Goal: Information Seeking & Learning: Learn about a topic

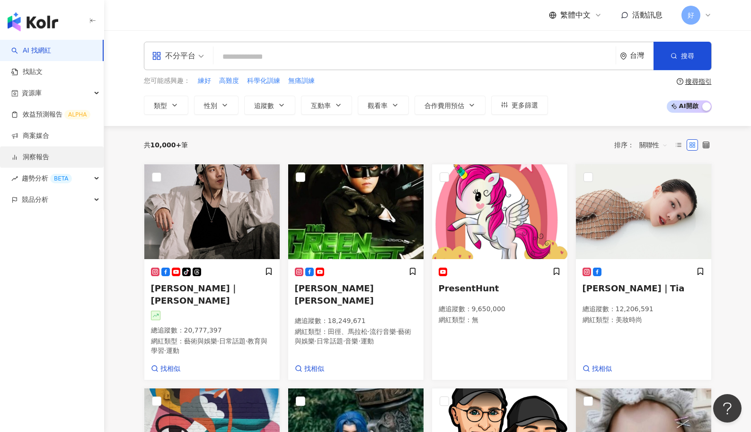
click at [49, 162] on link "洞察報告" at bounding box center [30, 156] width 38 height 9
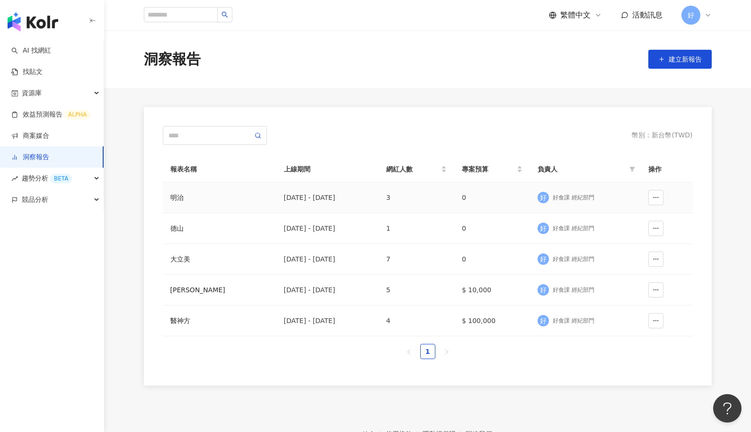
click at [192, 196] on div "明治" at bounding box center [219, 197] width 98 height 10
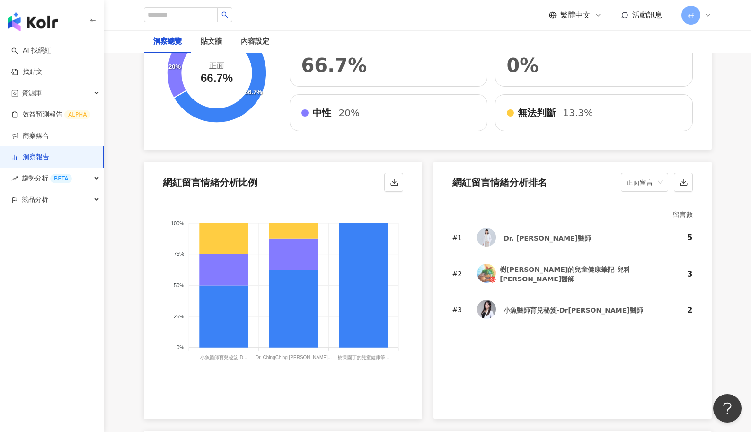
scroll to position [1638, 0]
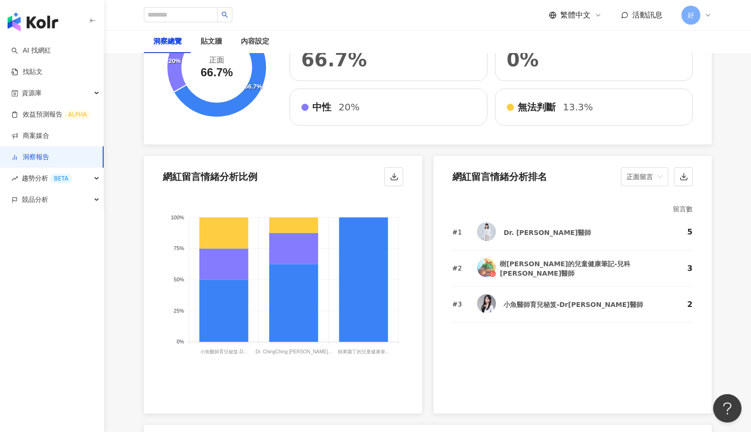
click at [215, 379] on div "網紅留言情緒分析比例 正面 負面 中性 無法判斷 100% 100% 75% 75% 50% 50% 25% 25% 0% 0% 小魚醫師育兒秘笈-D... …" at bounding box center [283, 284] width 278 height 257
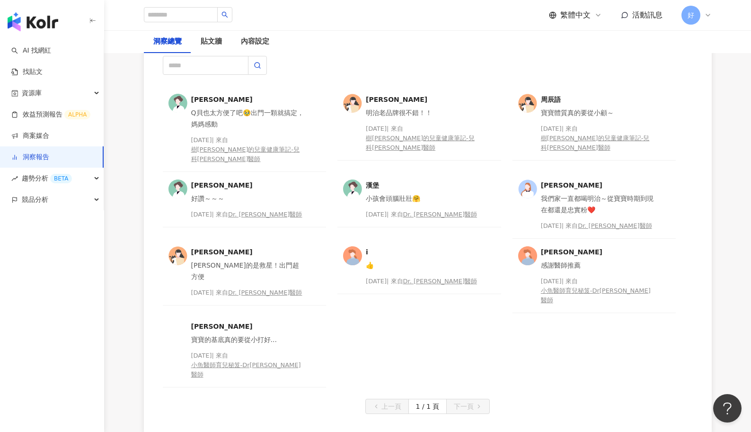
scroll to position [2158, 0]
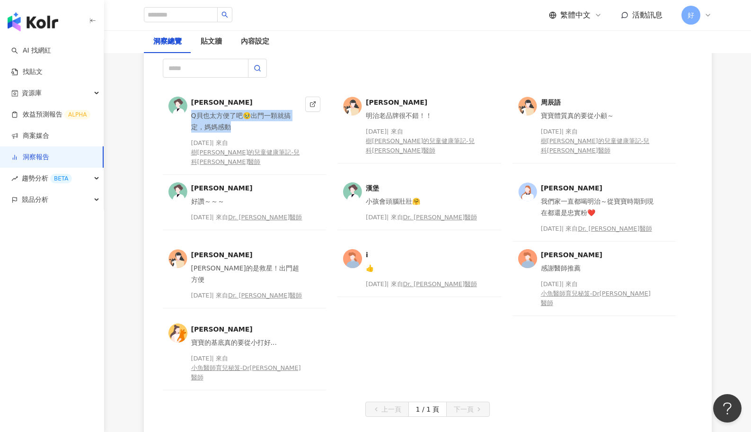
drag, startPoint x: 192, startPoint y: 101, endPoint x: 238, endPoint y: 108, distance: 46.4
click at [238, 110] on div "Q貝也太方便了吧🥹出門一顆就搞定，媽媽感動" at bounding box center [246, 121] width 111 height 23
copy div "Q貝也太方便了吧🥹出門一顆就搞定，媽媽感動"
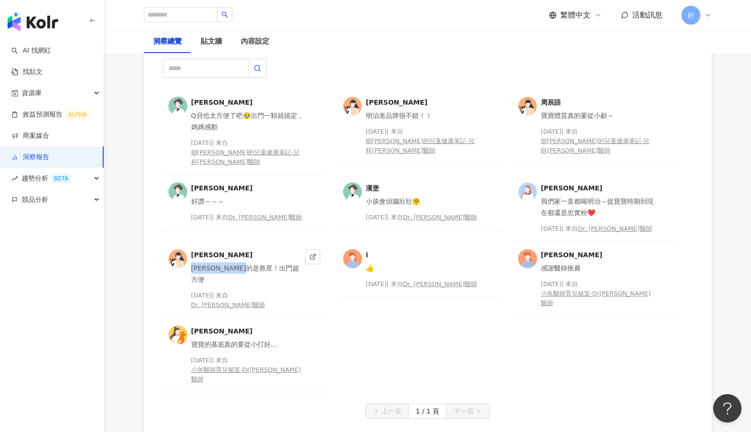
drag, startPoint x: 192, startPoint y: 254, endPoint x: 275, endPoint y: 250, distance: 83.4
click at [275, 262] on div "[PERSON_NAME]的是救星！出門超方便" at bounding box center [246, 273] width 111 height 23
copy div "[PERSON_NAME]的是救星！出門超方便"
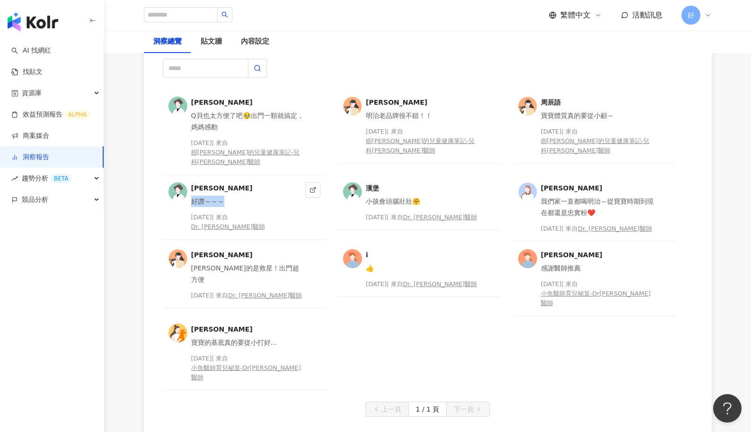
drag, startPoint x: 192, startPoint y: 177, endPoint x: 224, endPoint y: 177, distance: 32.2
click at [224, 195] on div "好讚～～～" at bounding box center [246, 200] width 111 height 11
copy div "好讚～～～"
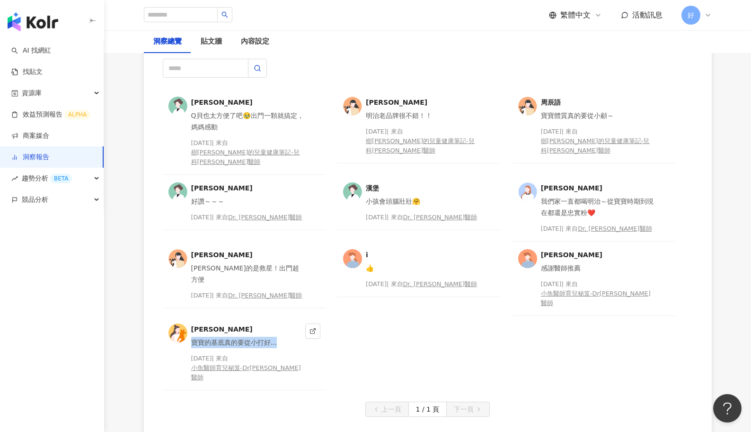
drag, startPoint x: 194, startPoint y: 319, endPoint x: 279, endPoint y: 314, distance: 85.4
click at [279, 337] on div "寶寶的基底真的要從小打好..." at bounding box center [246, 342] width 111 height 11
copy div "寶寶的基底真的要從小打好..."
drag, startPoint x: 366, startPoint y: 100, endPoint x: 442, endPoint y: 101, distance: 75.7
click at [442, 110] on div "明治老品牌很不錯！！" at bounding box center [421, 115] width 111 height 11
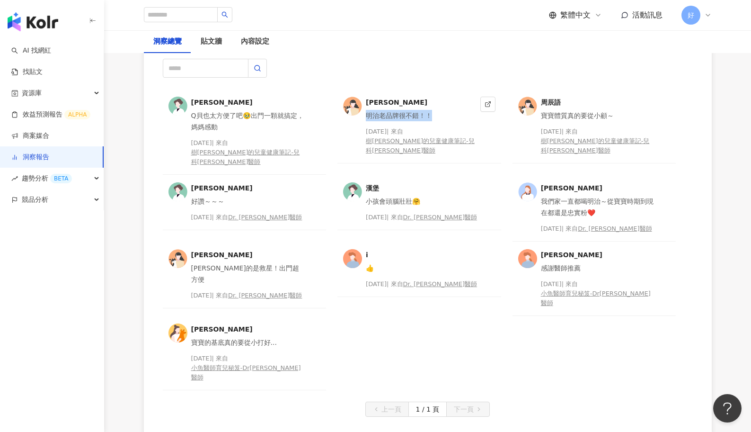
copy div "明治老品牌很不錯！！"
drag, startPoint x: 367, startPoint y: 177, endPoint x: 423, endPoint y: 177, distance: 55.8
click at [423, 195] on div "小孩會頭腦壯壯🤗" at bounding box center [421, 200] width 111 height 11
copy div "小孩會頭腦壯壯🤗"
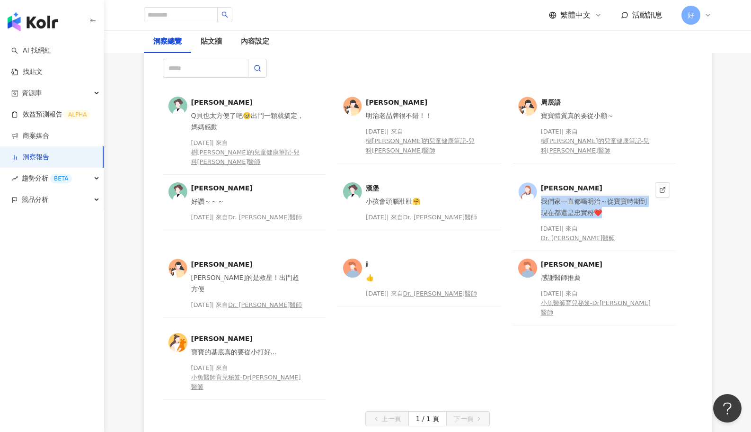
drag, startPoint x: 543, startPoint y: 176, endPoint x: 604, endPoint y: 184, distance: 61.6
click at [604, 195] on div "我們家一直都喝明治～從寶寶時期到現在都還是忠實粉❤️" at bounding box center [596, 206] width 111 height 23
copy div "我們家一直都喝明治～從寶寶時期到現在都還是忠實粉❤️"
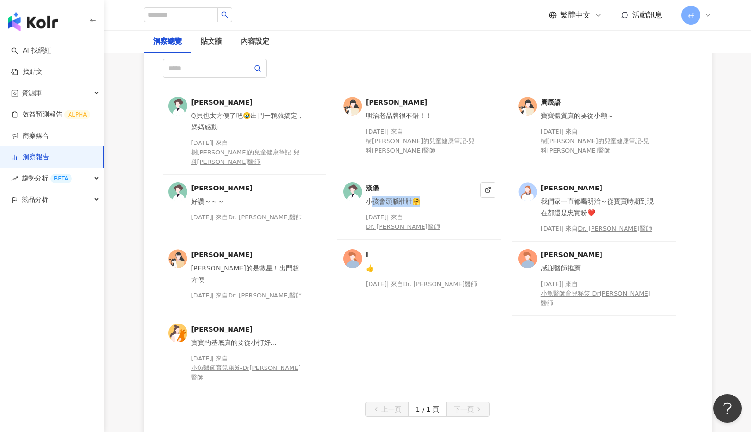
drag, startPoint x: 371, startPoint y: 176, endPoint x: 417, endPoint y: 172, distance: 46.5
click at [417, 195] on div "小孩會頭腦壯壯🤗" at bounding box center [421, 200] width 111 height 11
drag, startPoint x: 542, startPoint y: 253, endPoint x: 583, endPoint y: 253, distance: 41.2
click at [583, 262] on div "感謝醫師推薦" at bounding box center [596, 267] width 111 height 11
copy div "感謝醫師推薦"
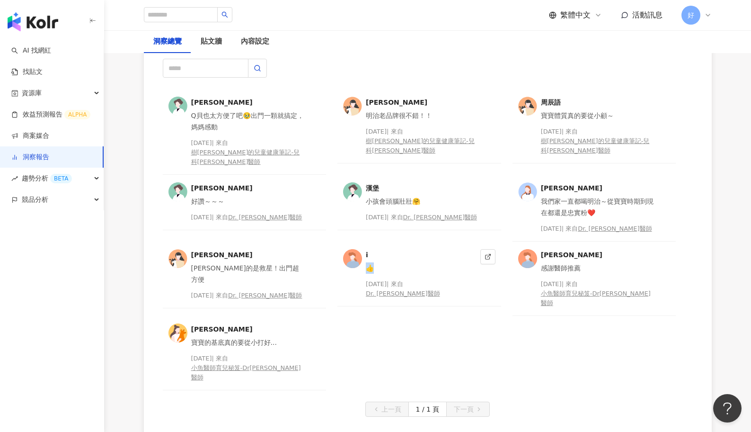
drag, startPoint x: 368, startPoint y: 254, endPoint x: 374, endPoint y: 254, distance: 6.6
click at [374, 262] on div "👍" at bounding box center [421, 267] width 111 height 11
copy div "👍"
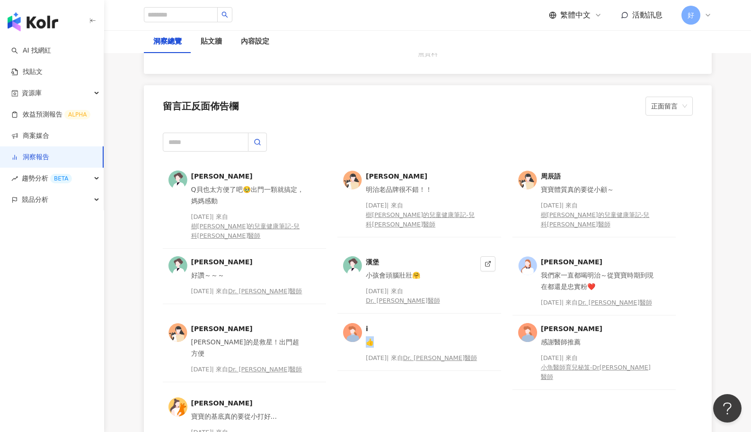
scroll to position [2028, 0]
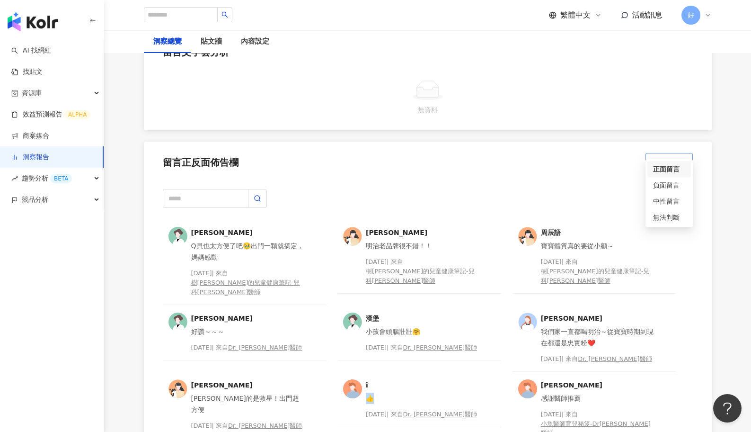
click at [672, 153] on span "正面留言" at bounding box center [669, 162] width 36 height 18
click at [672, 182] on div "負面留言" at bounding box center [669, 185] width 32 height 10
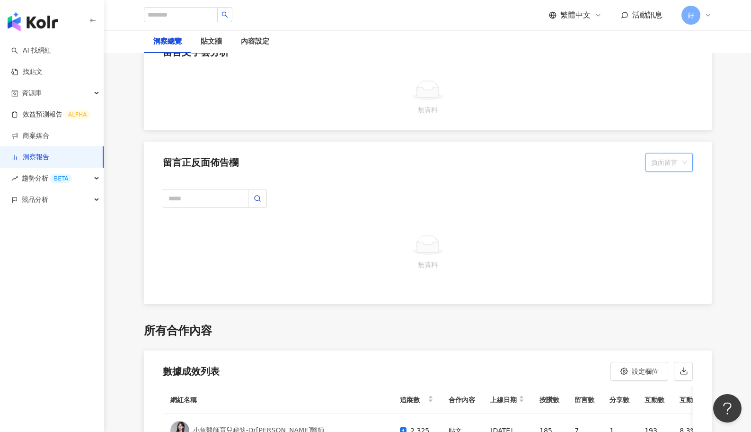
click at [672, 153] on span "負面留言" at bounding box center [669, 162] width 36 height 18
click at [671, 198] on div "中性留言" at bounding box center [669, 201] width 32 height 10
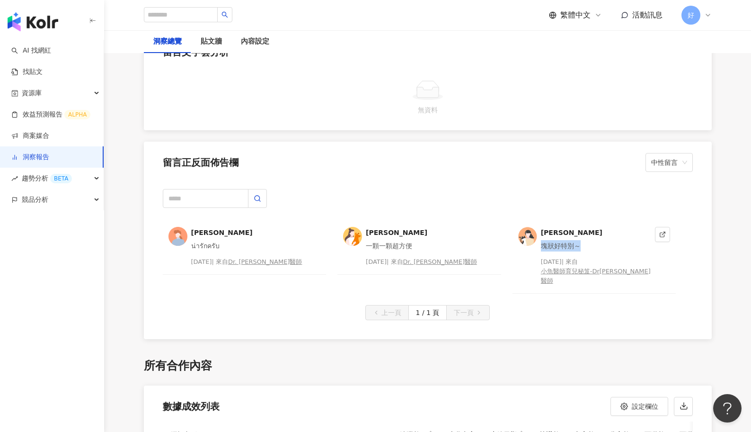
drag, startPoint x: 542, startPoint y: 230, endPoint x: 578, endPoint y: 231, distance: 36.0
click at [578, 240] on div "塊狀好特別～" at bounding box center [596, 245] width 111 height 11
copy div "塊狀好特別～"
drag, startPoint x: 368, startPoint y: 230, endPoint x: 415, endPoint y: 231, distance: 46.9
click at [415, 240] on div "一顆一顆超方便" at bounding box center [421, 245] width 111 height 11
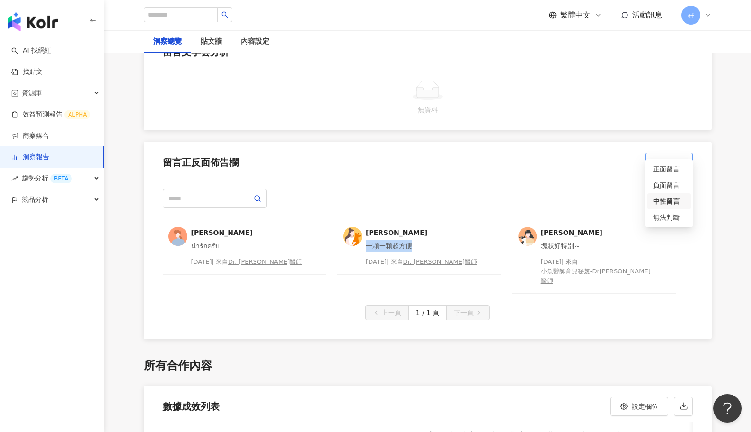
click at [660, 153] on span "中性留言" at bounding box center [669, 162] width 36 height 18
click at [667, 218] on div "無法判斷" at bounding box center [669, 217] width 32 height 10
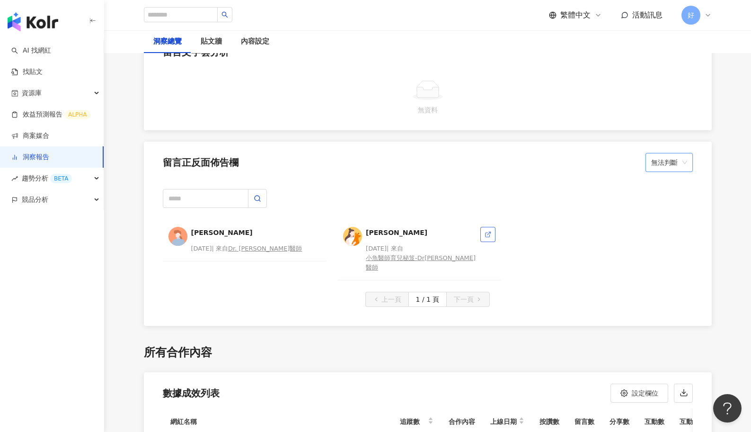
click at [488, 231] on icon at bounding box center [488, 234] width 7 height 7
click at [234, 253] on div "Dr. [PERSON_NAME]醫師" at bounding box center [228, 257] width 74 height 9
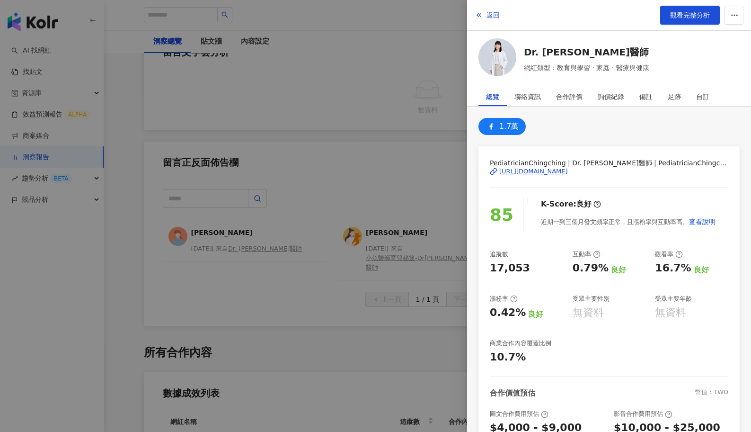
click at [289, 215] on div at bounding box center [375, 216] width 751 height 432
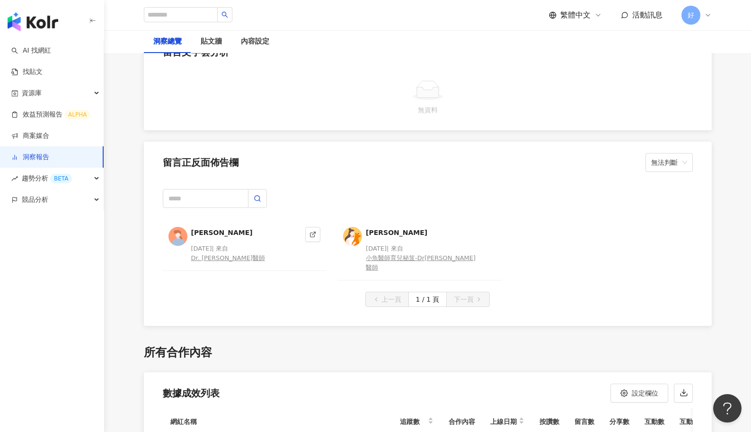
click at [230, 227] on div "[PERSON_NAME]" at bounding box center [246, 232] width 111 height 11
click at [311, 231] on icon at bounding box center [313, 234] width 7 height 7
click at [660, 153] on span "無法判斷" at bounding box center [669, 162] width 36 height 18
click at [665, 198] on div "中性留言" at bounding box center [669, 201] width 32 height 10
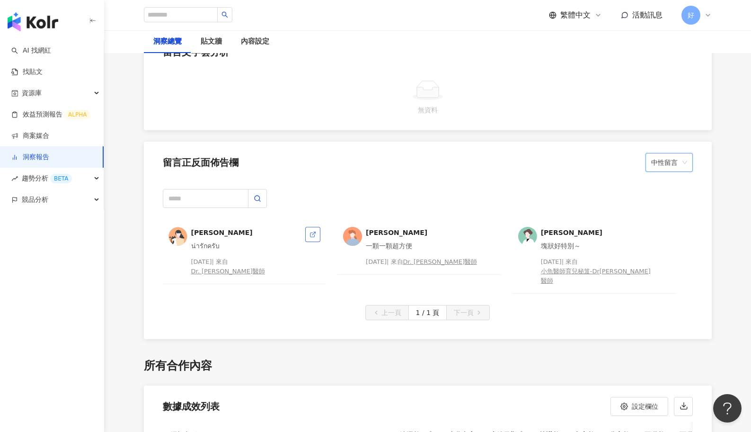
click at [310, 231] on icon at bounding box center [313, 234] width 7 height 7
click at [310, 233] on icon at bounding box center [312, 235] width 4 height 4
click at [675, 153] on span "中性留言" at bounding box center [669, 162] width 36 height 18
click at [670, 212] on div "無法判斷" at bounding box center [669, 217] width 32 height 10
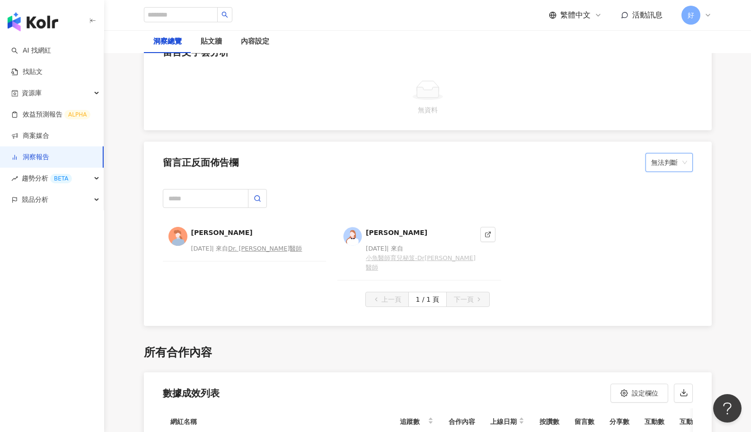
click at [433, 253] on div "小魚醫師育兒秘笈-Dr[PERSON_NAME]醫師" at bounding box center [421, 262] width 111 height 19
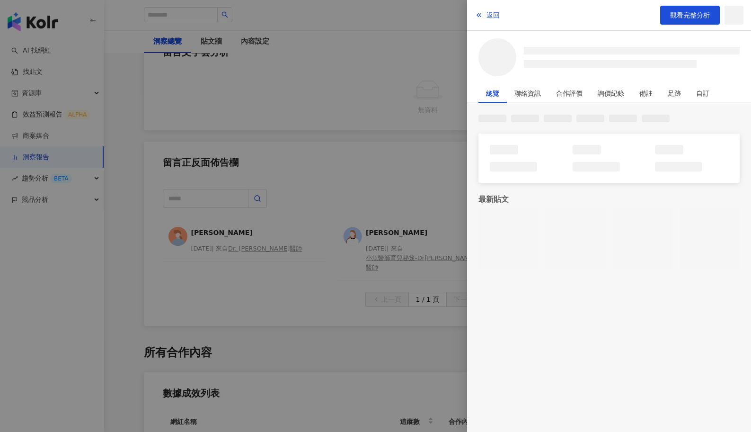
click at [388, 195] on div at bounding box center [375, 216] width 751 height 432
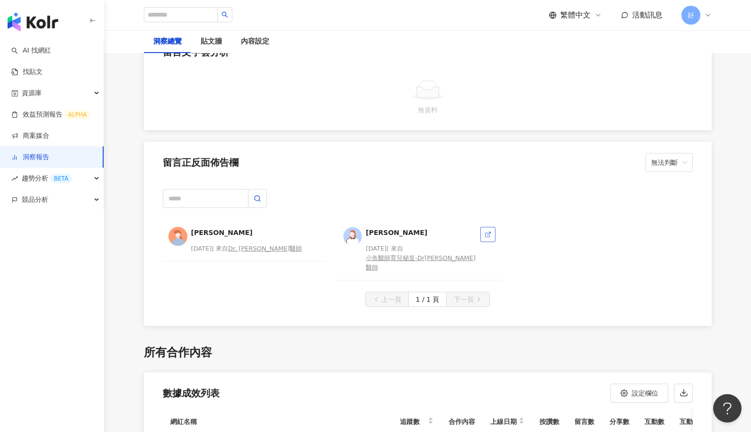
click at [485, 231] on icon at bounding box center [488, 234] width 7 height 7
click at [660, 153] on span "無法判斷" at bounding box center [669, 162] width 36 height 18
click at [672, 170] on div "正面留言" at bounding box center [669, 169] width 32 height 10
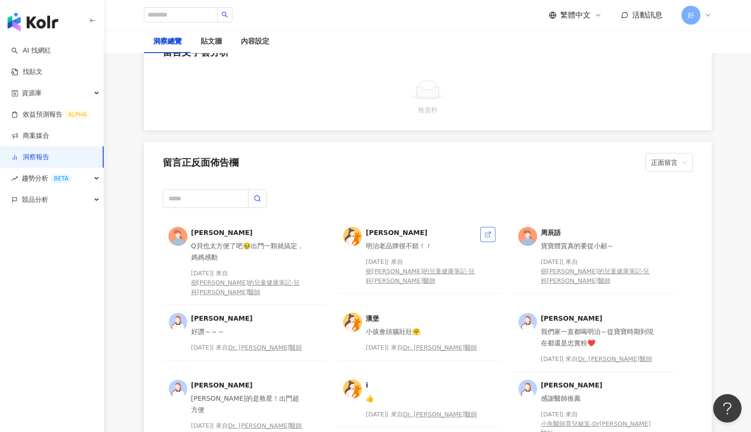
click at [483, 227] on link at bounding box center [487, 234] width 15 height 15
